Goal: Transaction & Acquisition: Purchase product/service

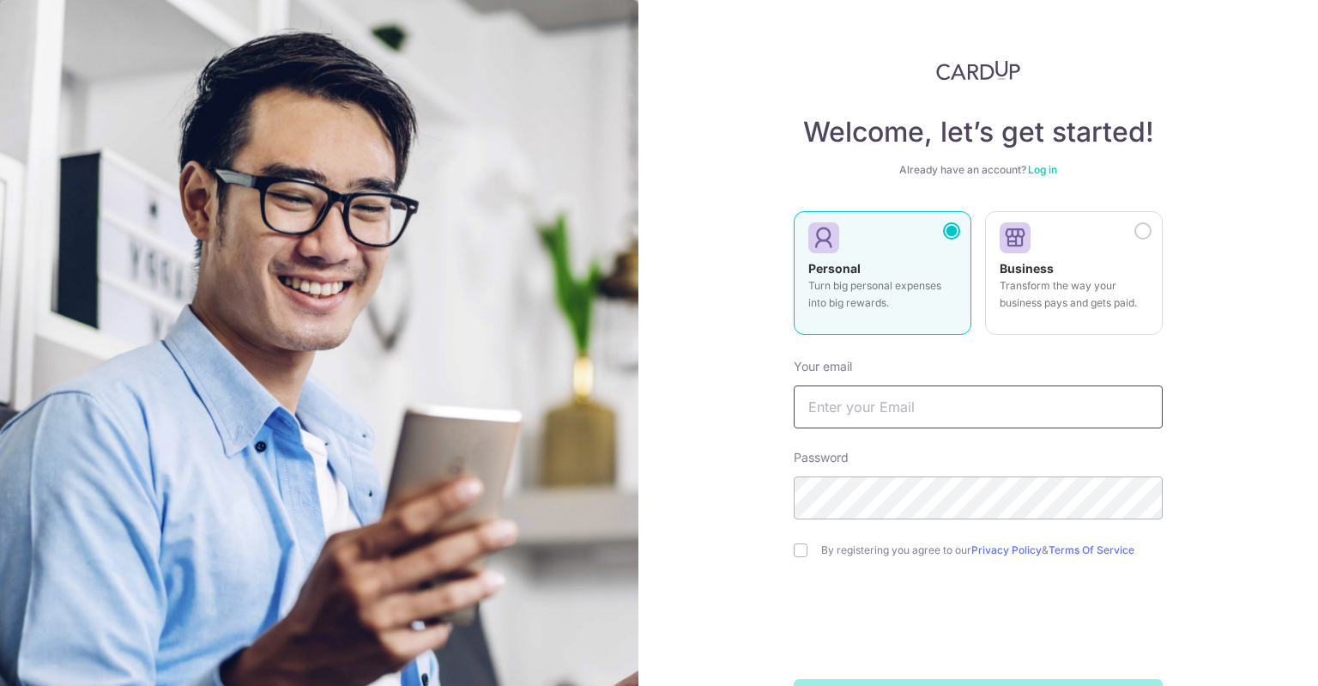
click at [928, 410] on input "text" at bounding box center [978, 406] width 369 height 43
type input "[EMAIL_ADDRESS][DOMAIN_NAME]"
click at [716, 561] on div "Welcome, let’s get started! Already have an account? Log in Personal Turn big p…" at bounding box center [979, 343] width 680 height 686
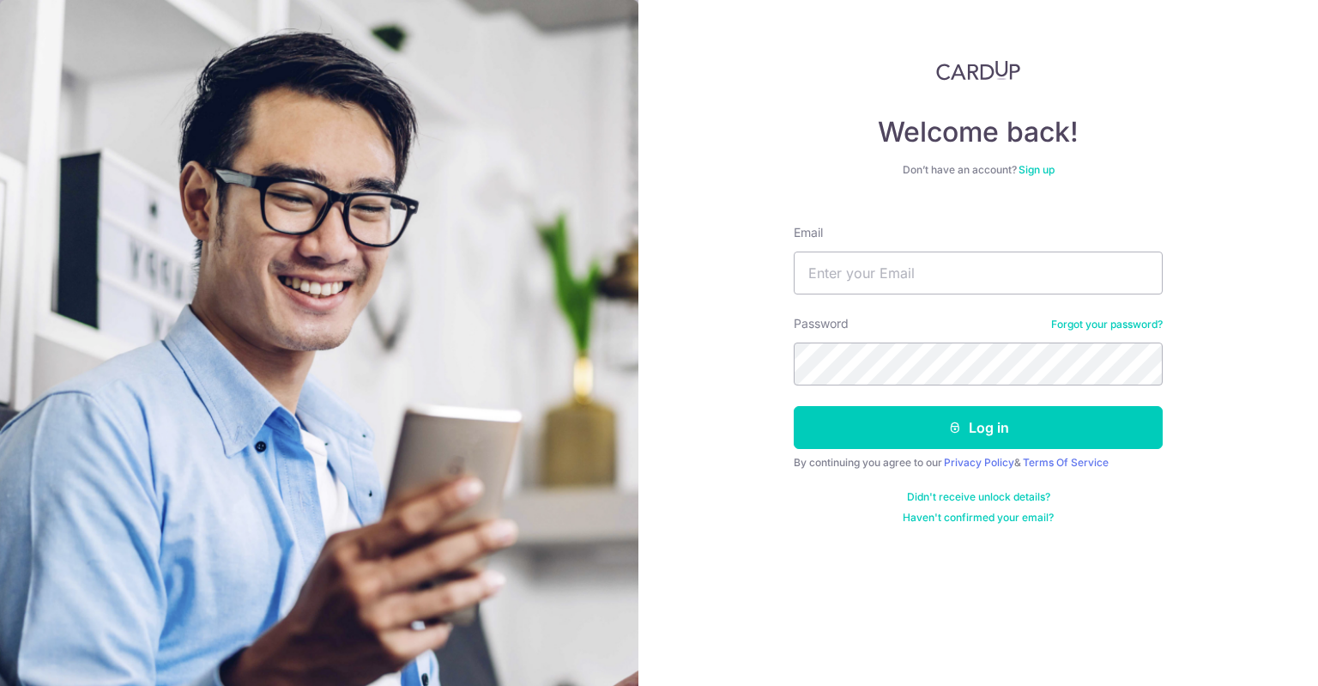
click at [927, 310] on form "Email Password Forgot your password? Log in By continuing you agree to our Priv…" at bounding box center [978, 367] width 369 height 313
drag, startPoint x: 911, startPoint y: 284, endPoint x: 911, endPoint y: 294, distance: 9.4
click at [911, 284] on input "Email" at bounding box center [978, 273] width 369 height 43
type input "[EMAIL_ADDRESS][DOMAIN_NAME]"
click at [794, 406] on button "Log in" at bounding box center [978, 427] width 369 height 43
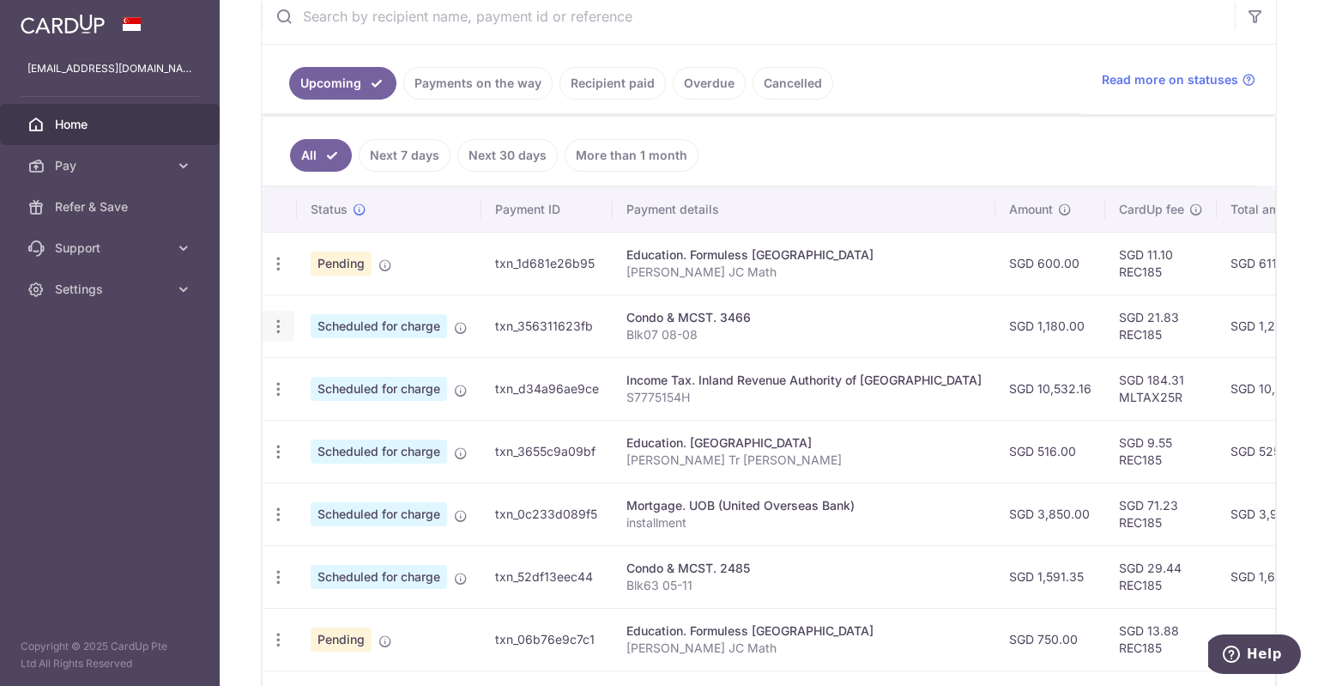
click at [275, 322] on icon "button" at bounding box center [279, 327] width 18 height 18
click at [398, 373] on span "Update payment" at bounding box center [370, 373] width 117 height 21
radio input "true"
type input "1,180.00"
type input "21/10/2025"
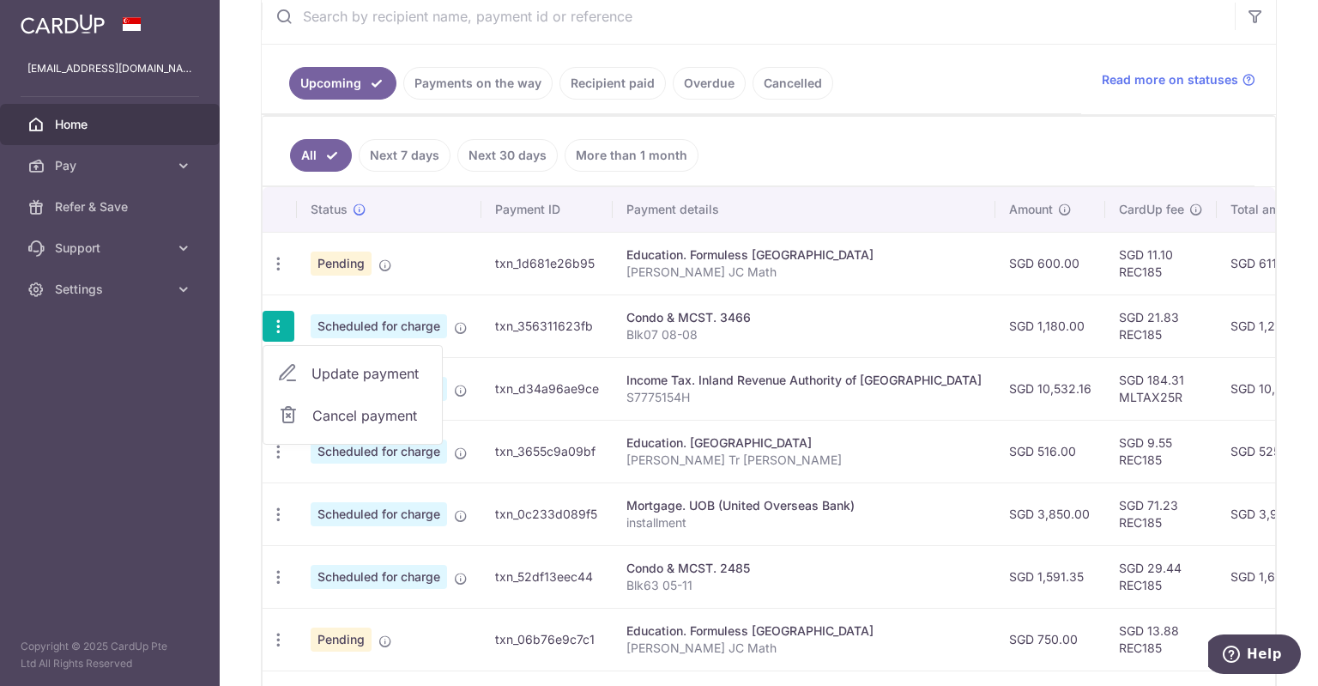
type input "Blk07 08-08"
type input "REC185"
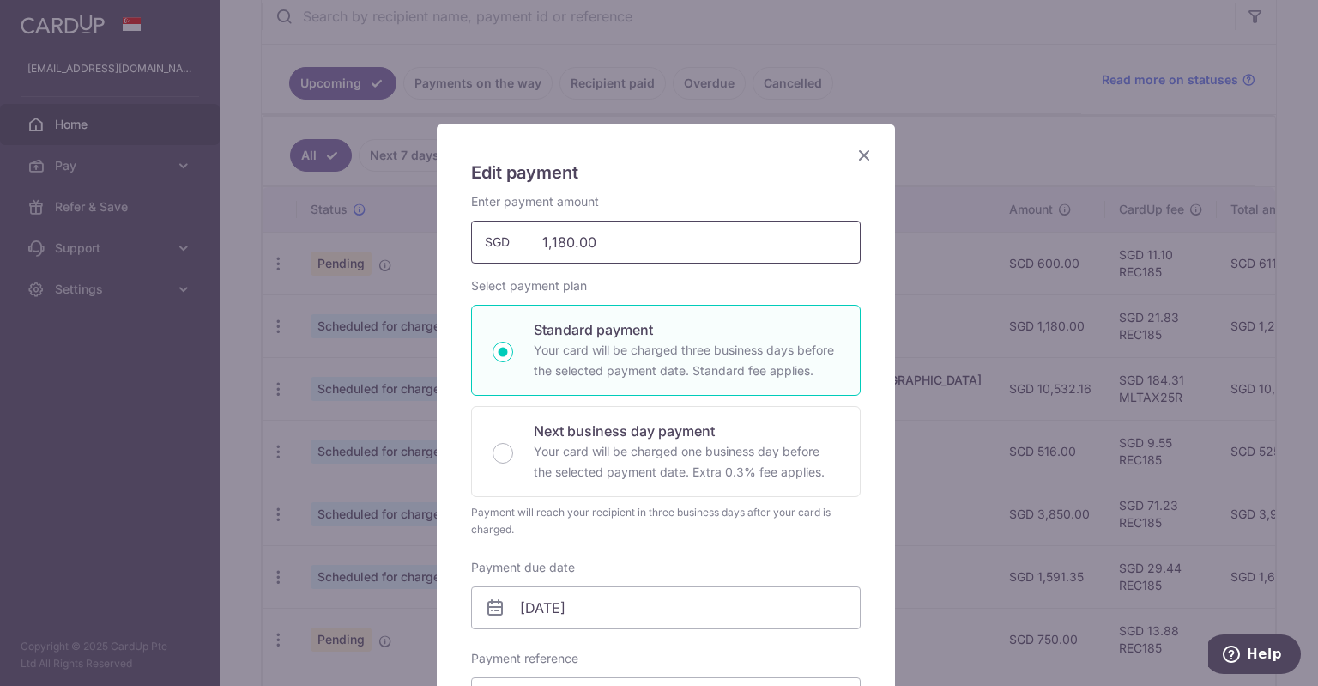
drag, startPoint x: 631, startPoint y: 248, endPoint x: 398, endPoint y: 246, distance: 232.6
click at [398, 246] on div "Edit payment By clicking apply, you will make changes to all payments to 3466 s…" at bounding box center [659, 343] width 1318 height 686
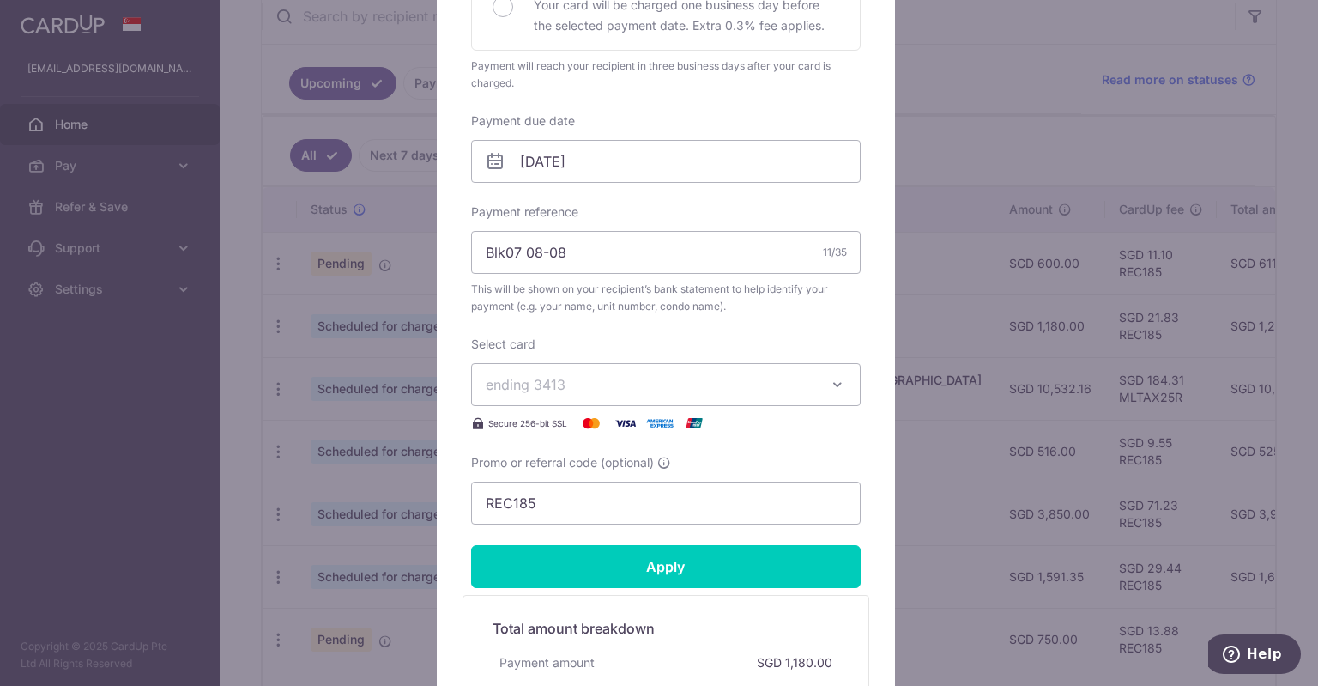
scroll to position [601, 0]
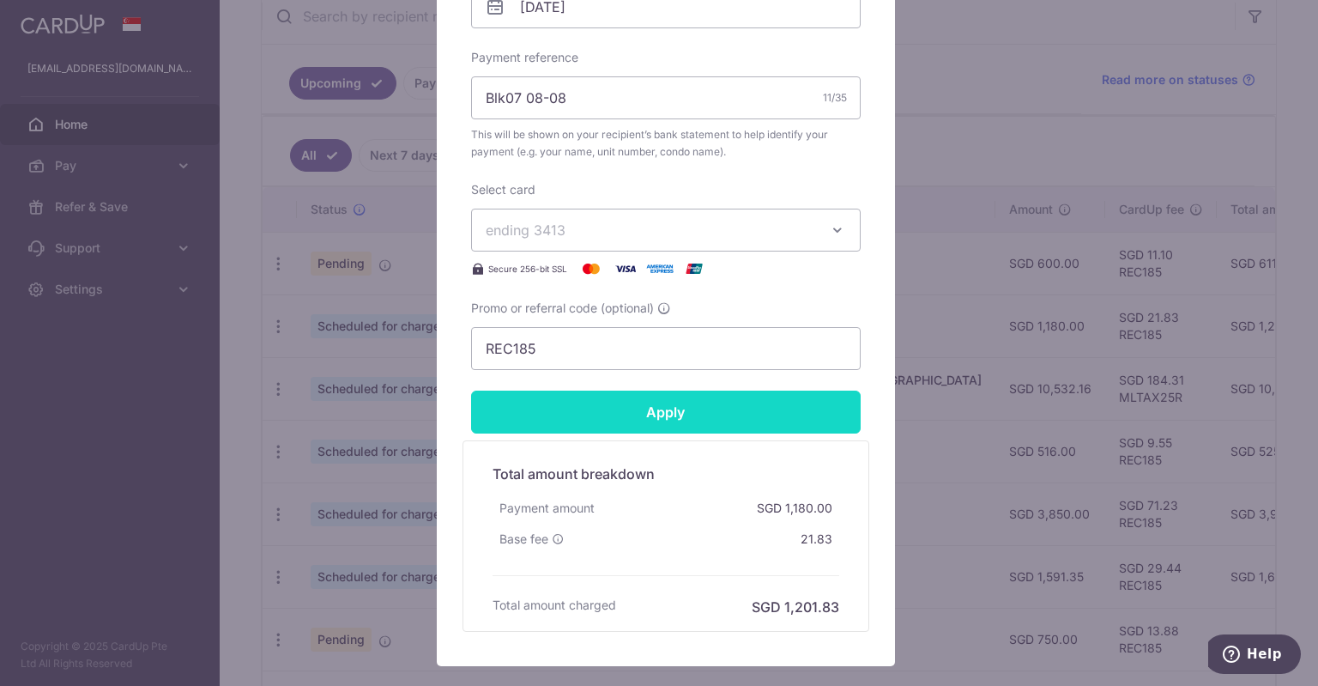
type input "1,151.85"
click at [635, 413] on input "Apply" at bounding box center [666, 412] width 390 height 43
type input "Successfully Applied"
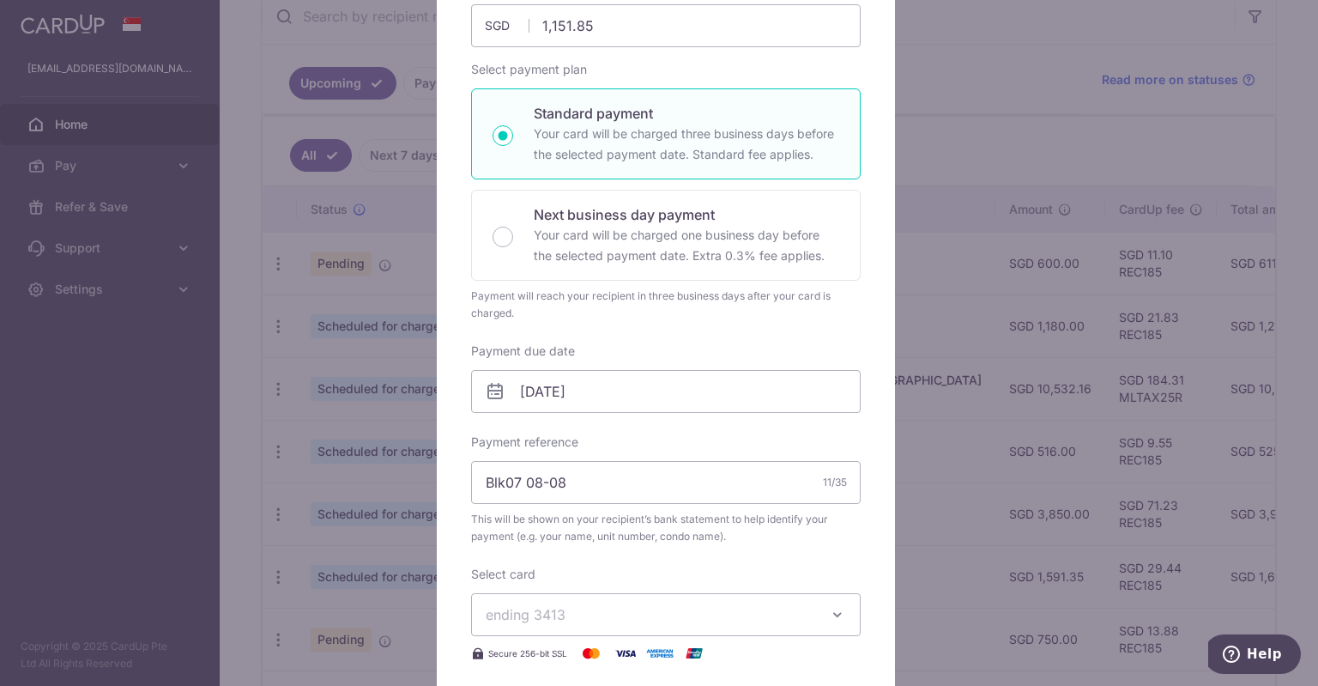
scroll to position [429, 0]
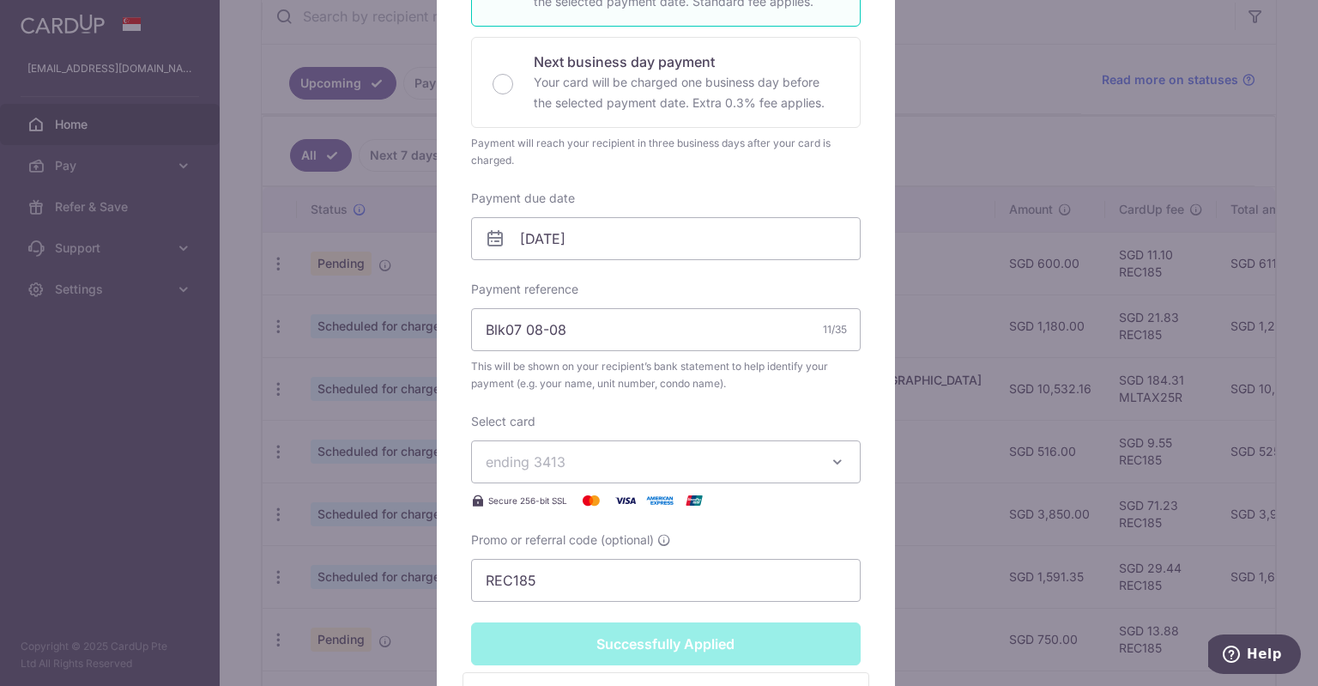
click at [937, 404] on div "Edit payment By clicking apply, you will make changes to all payments to 3466 s…" at bounding box center [659, 343] width 1318 height 686
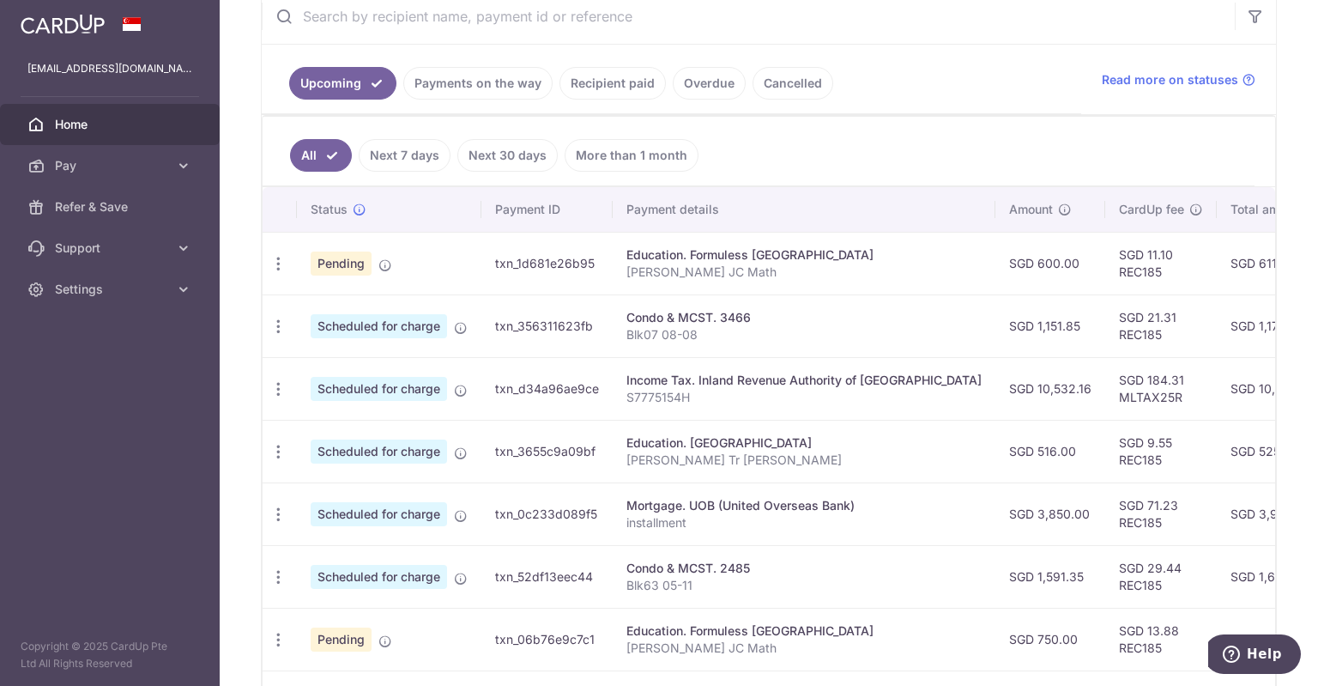
scroll to position [429, 0]
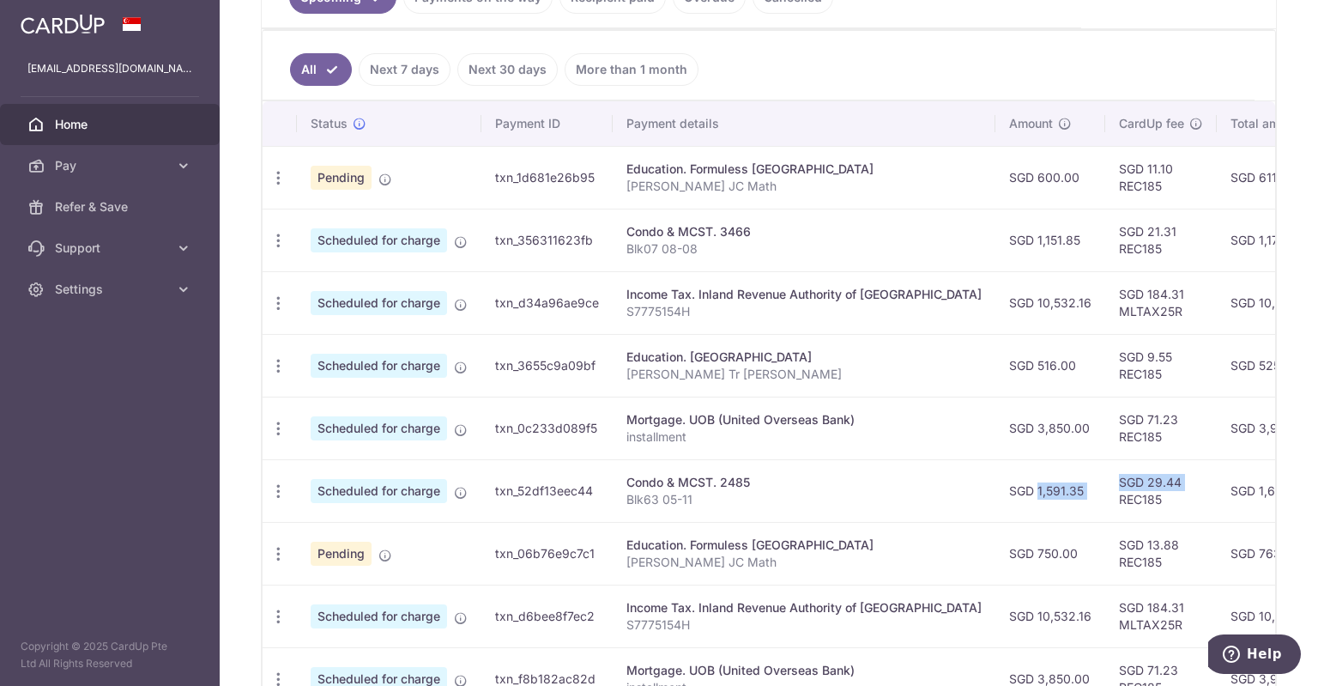
drag, startPoint x: 951, startPoint y: 498, endPoint x: 1058, endPoint y: 498, distance: 106.4
click at [1058, 498] on tr "Update payment Cancel payment Scheduled for charge txn_52df13eec44 Condo & MCST…" at bounding box center [967, 490] width 1409 height 63
click at [1106, 498] on td "SGD 29.44 REC185" at bounding box center [1162, 490] width 112 height 63
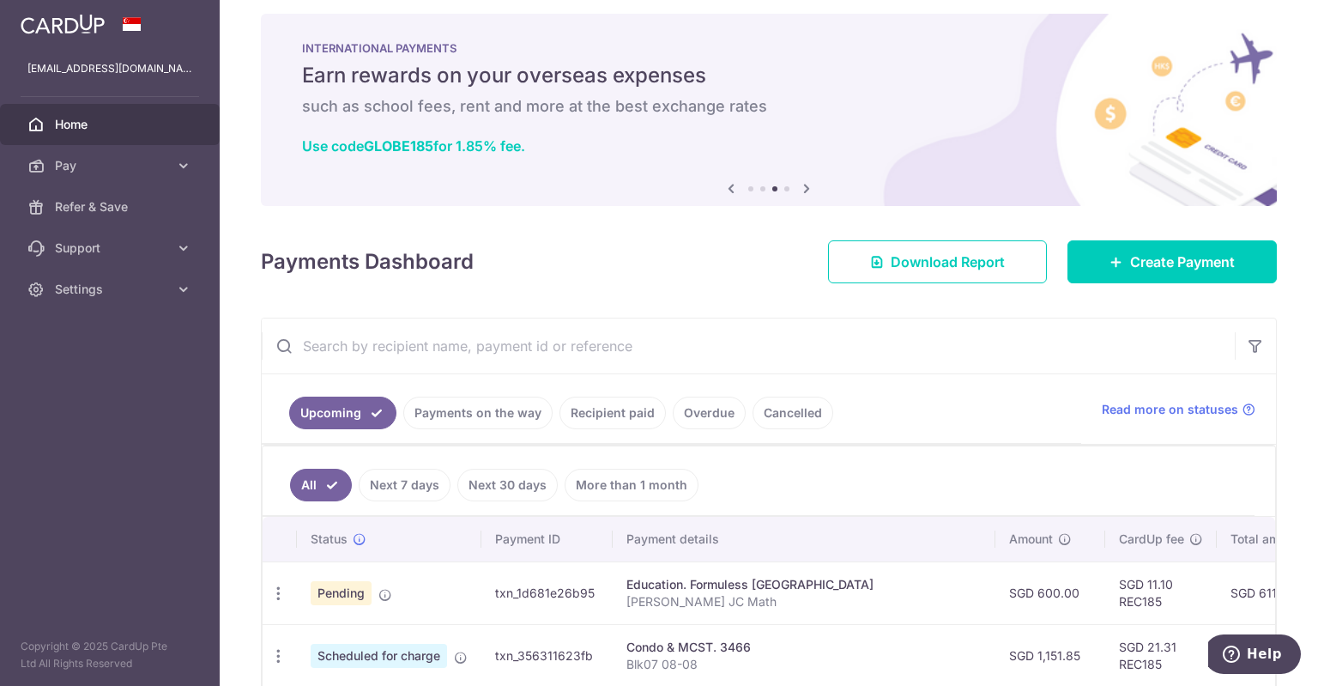
scroll to position [0, 0]
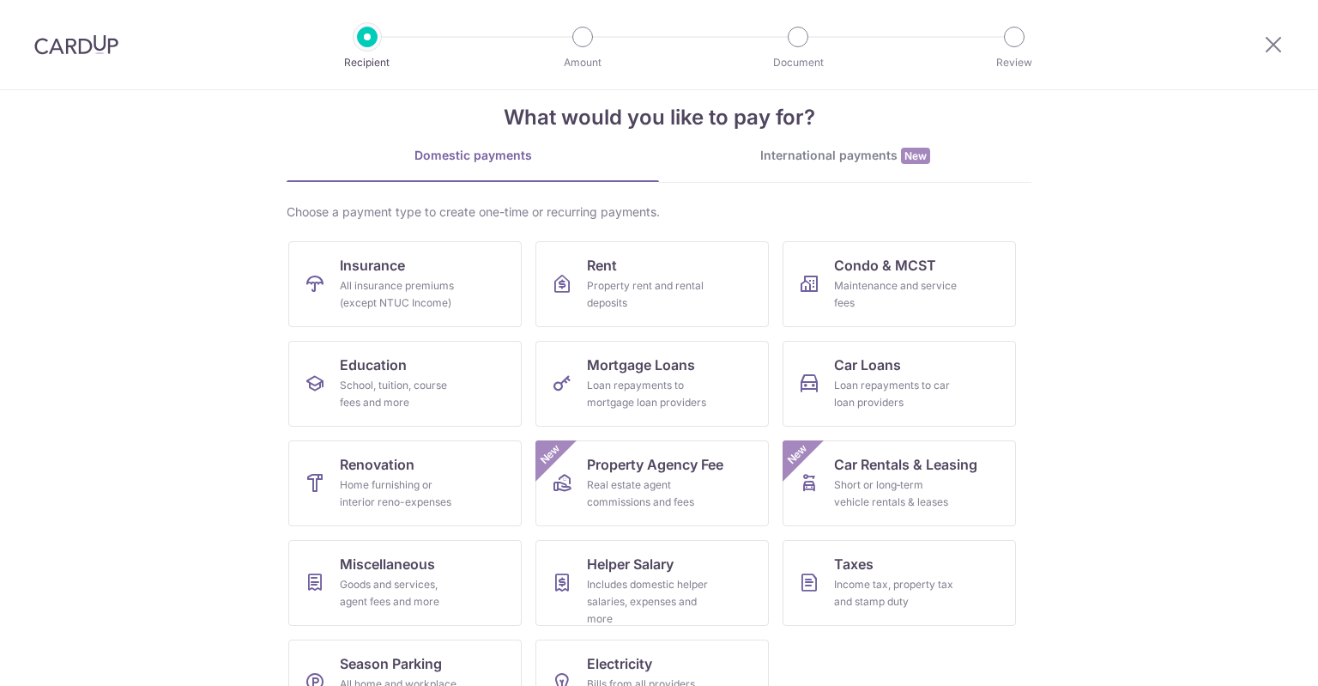
scroll to position [82, 0]
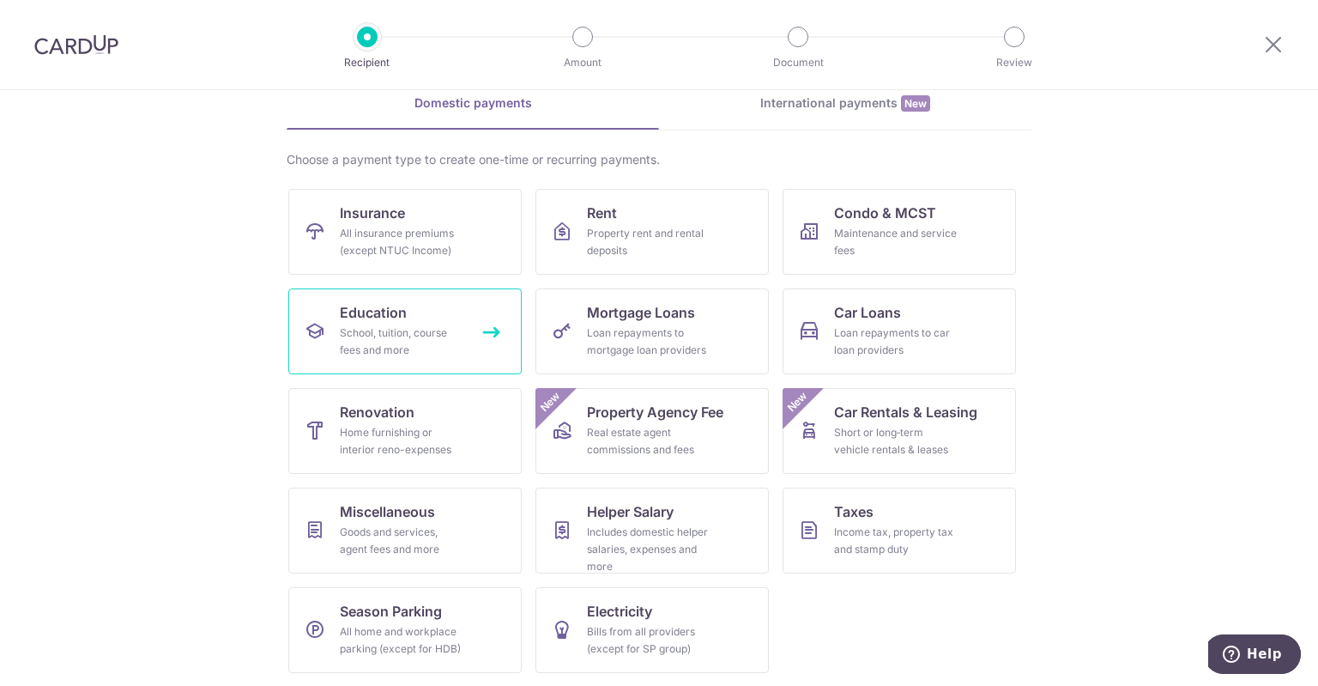
click at [391, 335] on div "School, tuition, course fees and more" at bounding box center [402, 341] width 124 height 34
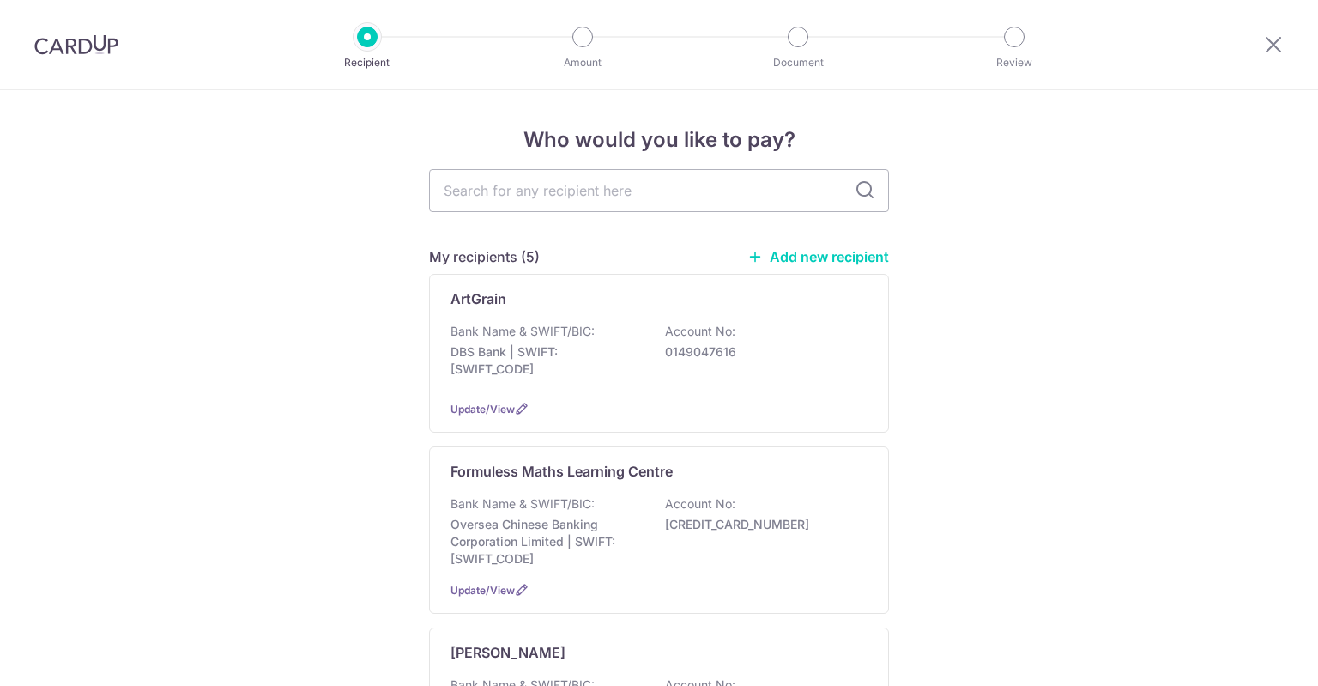
click at [829, 258] on link "Add new recipient" at bounding box center [819, 256] width 142 height 17
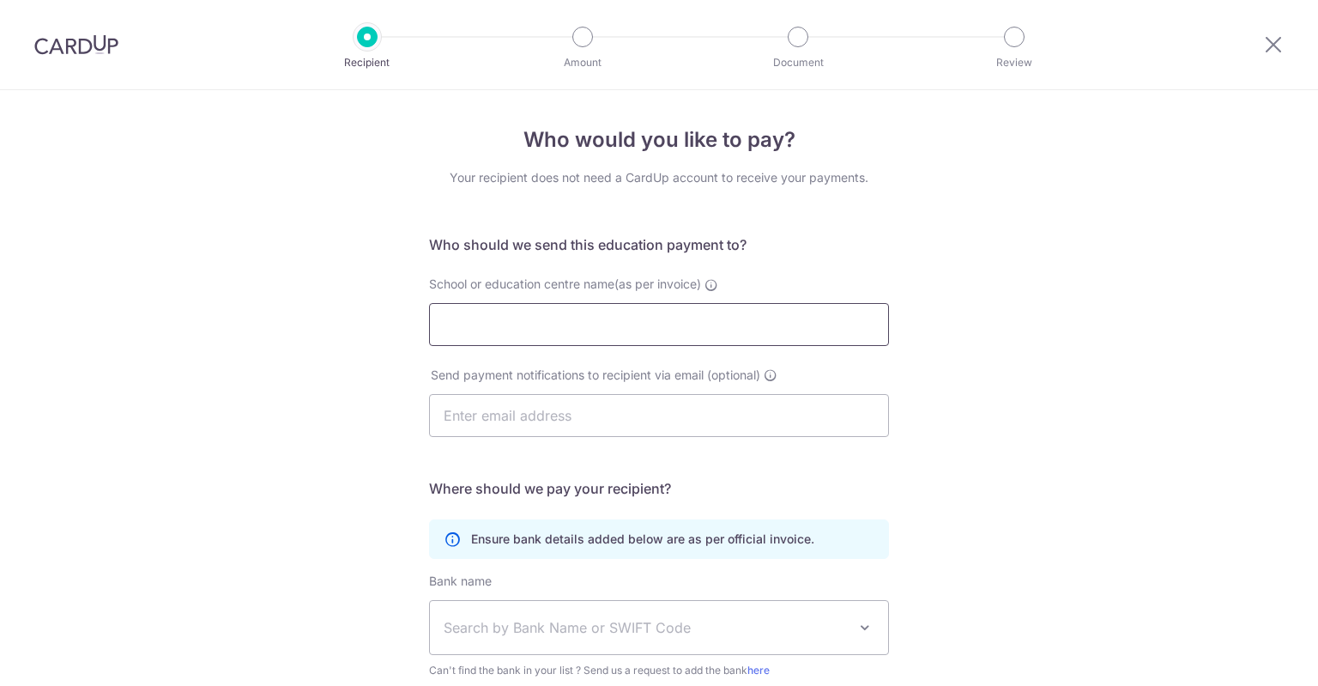
click at [578, 325] on input "School or education centre name(as per invoice)" at bounding box center [659, 324] width 460 height 43
click at [565, 314] on input "School or education centre name(as per invoice)" at bounding box center [659, 324] width 460 height 43
paste input "C:\[PERSON_NAME] Personal BCM\Personal\Documents"
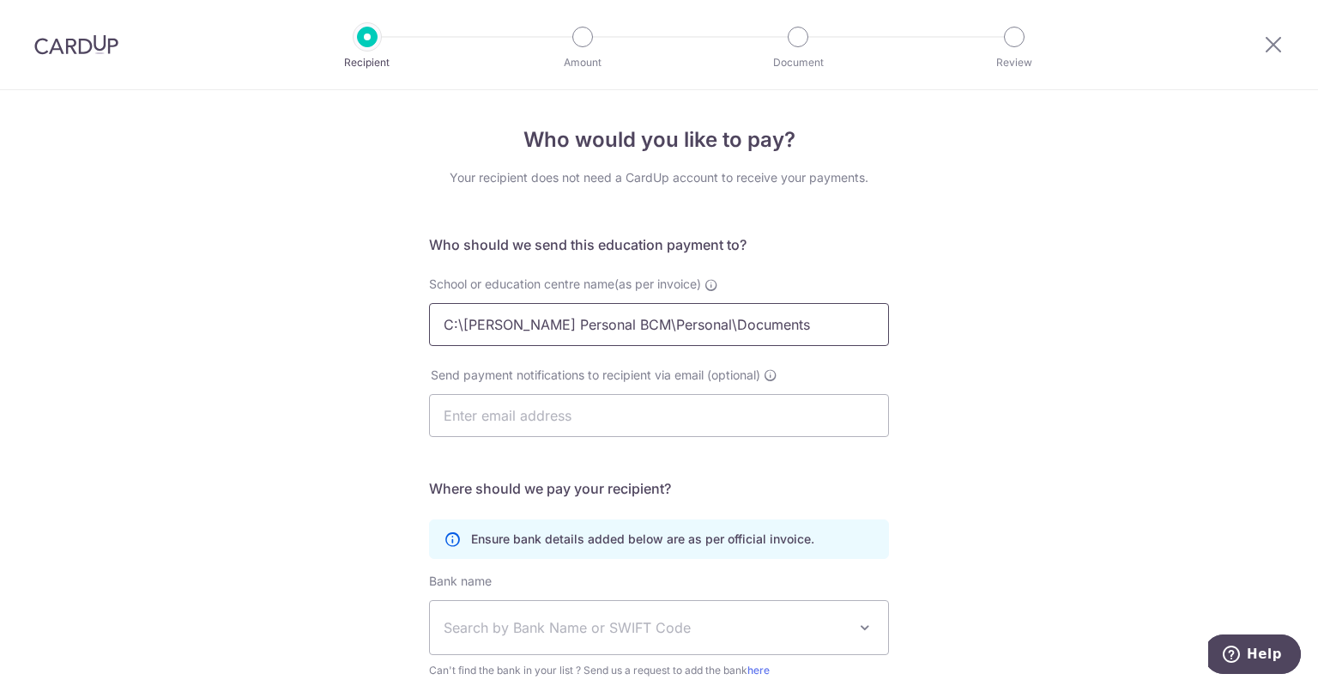
drag, startPoint x: 773, startPoint y: 320, endPoint x: 106, endPoint y: 349, distance: 666.7
click at [106, 349] on div "Who would you like to pay? Your recipient does not need a CardUp account to rec…" at bounding box center [659, 498] width 1318 height 817
type input "[GEOGRAPHIC_DATA]"
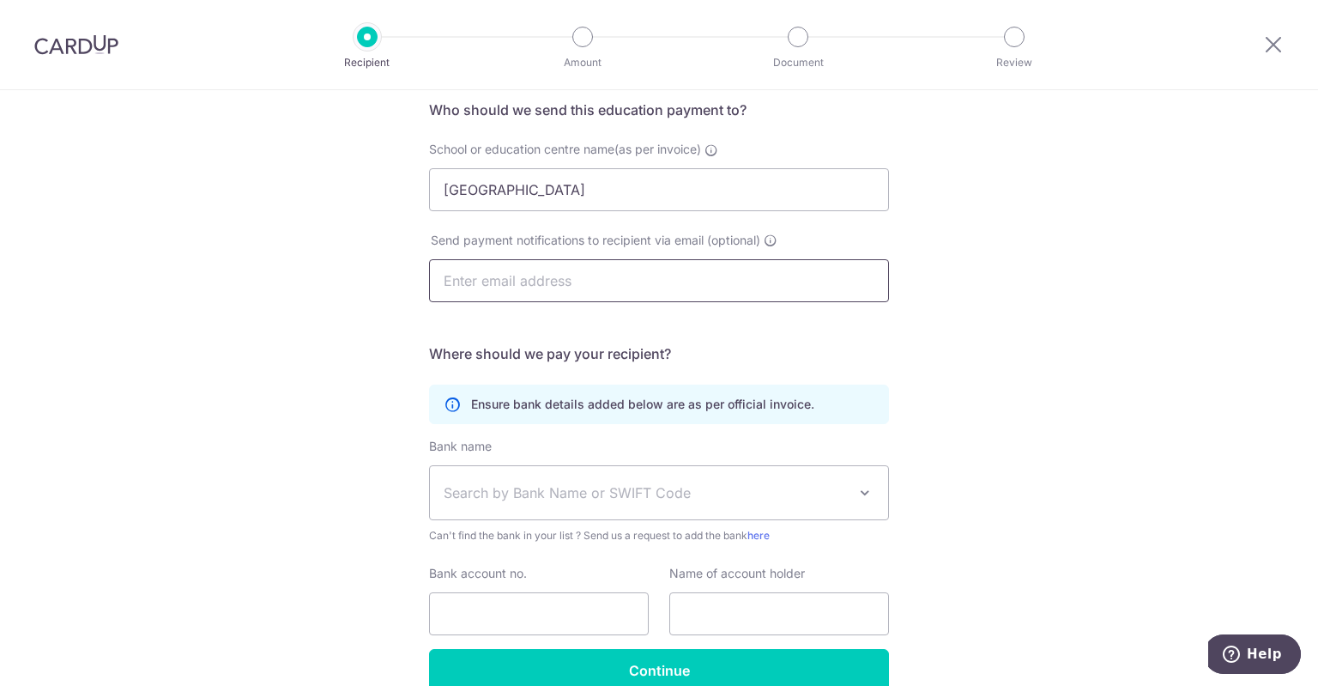
scroll to position [172, 0]
